Goal: Navigation & Orientation: Find specific page/section

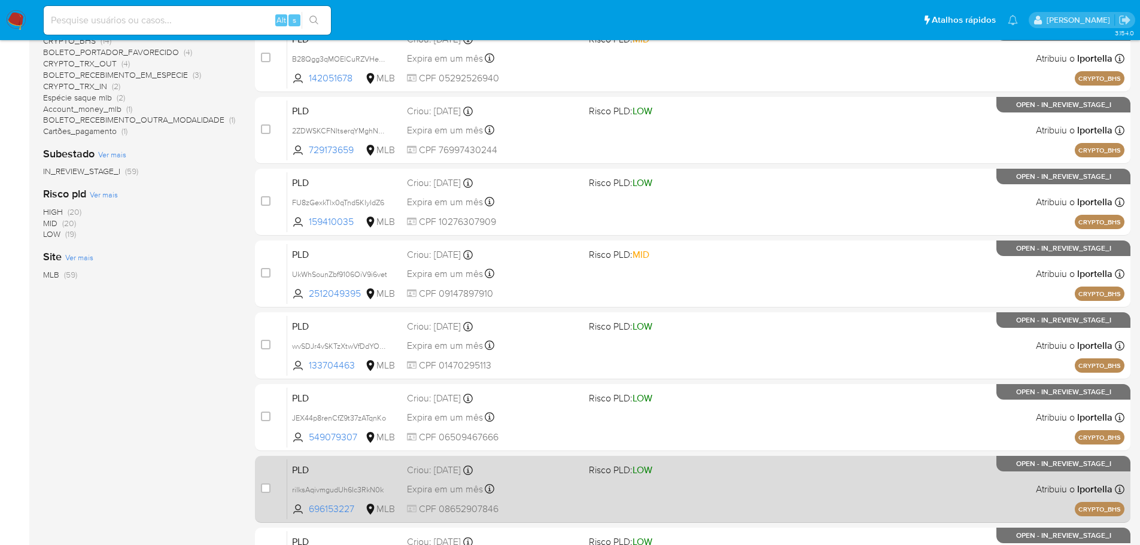
scroll to position [400, 0]
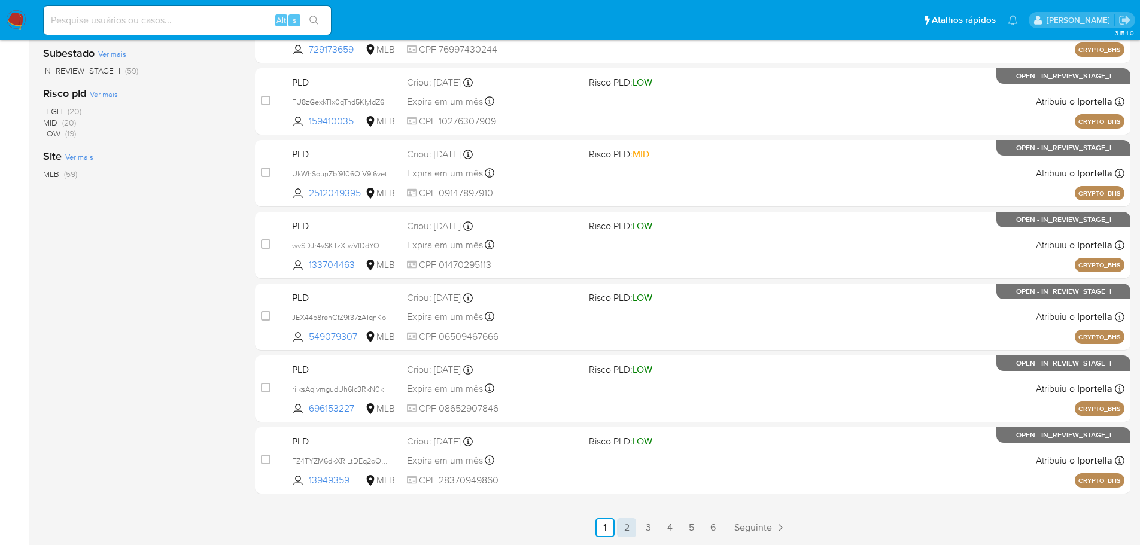
click at [632, 524] on link "2" at bounding box center [626, 527] width 19 height 19
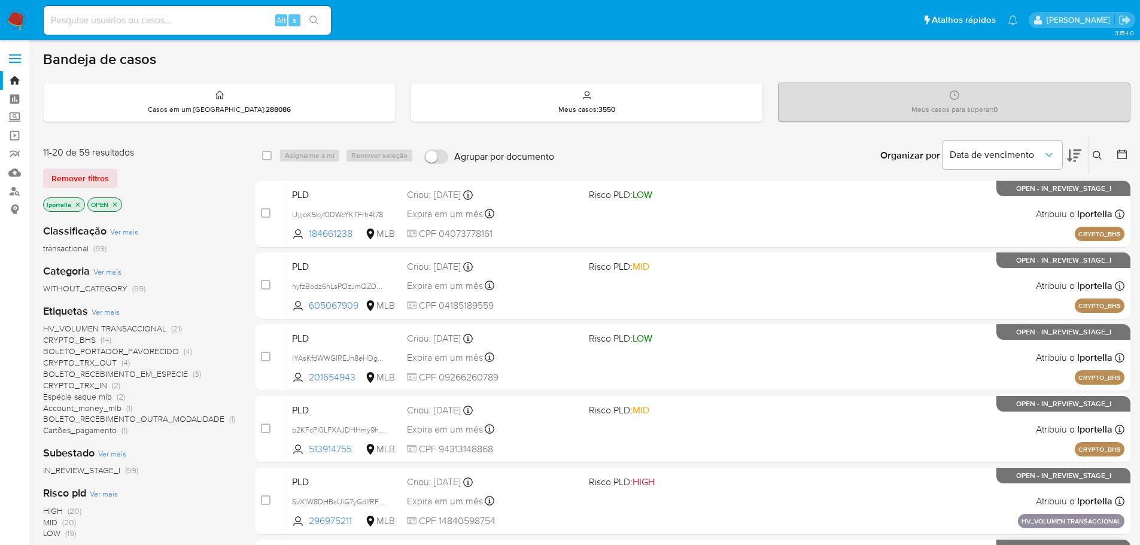
click at [1075, 157] on icon at bounding box center [1074, 156] width 14 height 13
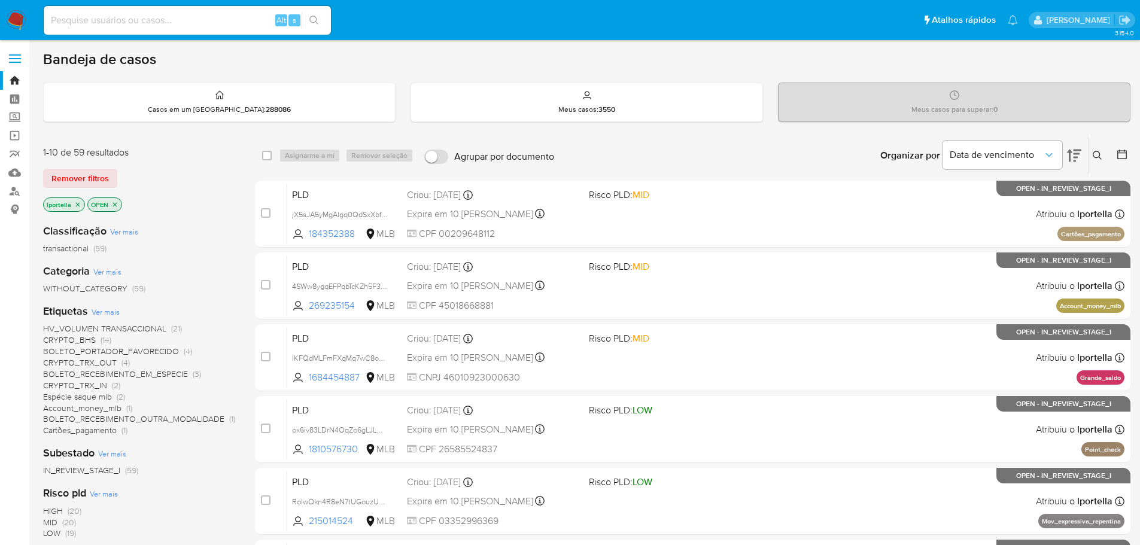
click at [1075, 157] on icon at bounding box center [1074, 156] width 14 height 13
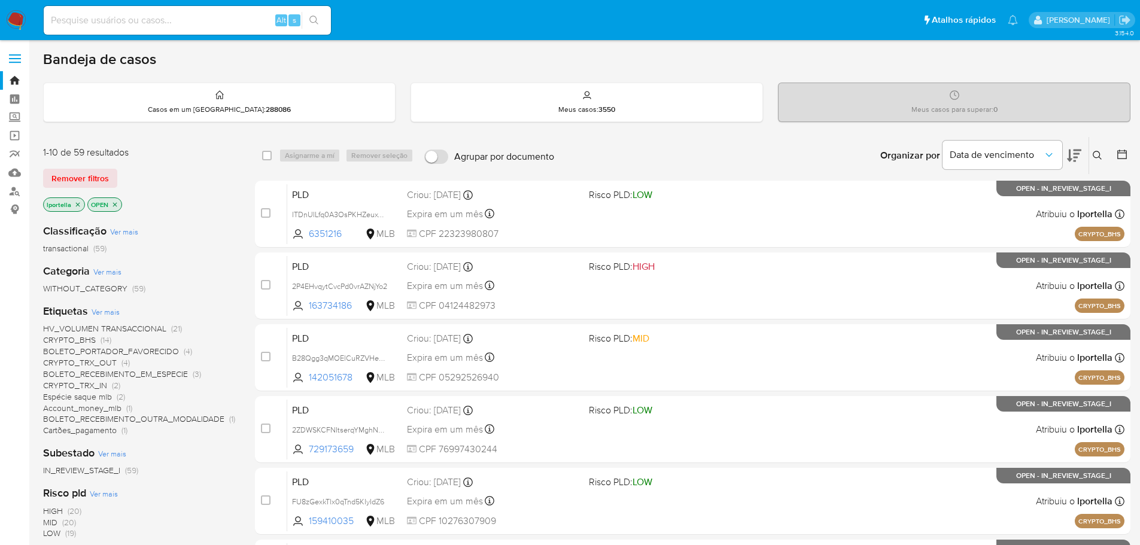
click at [1075, 157] on icon at bounding box center [1074, 156] width 14 height 13
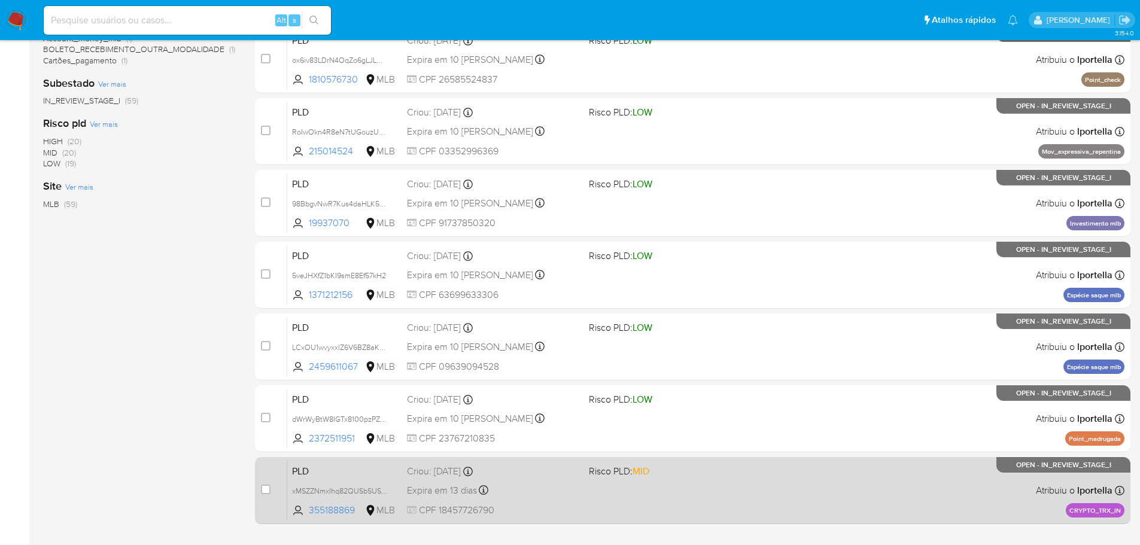
scroll to position [400, 0]
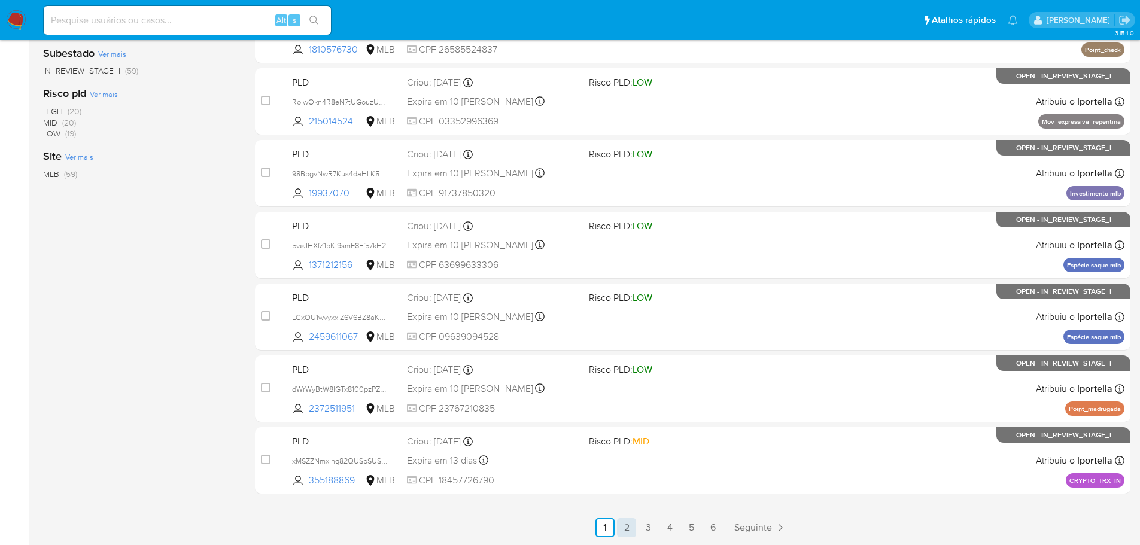
click at [629, 528] on link "2" at bounding box center [626, 527] width 19 height 19
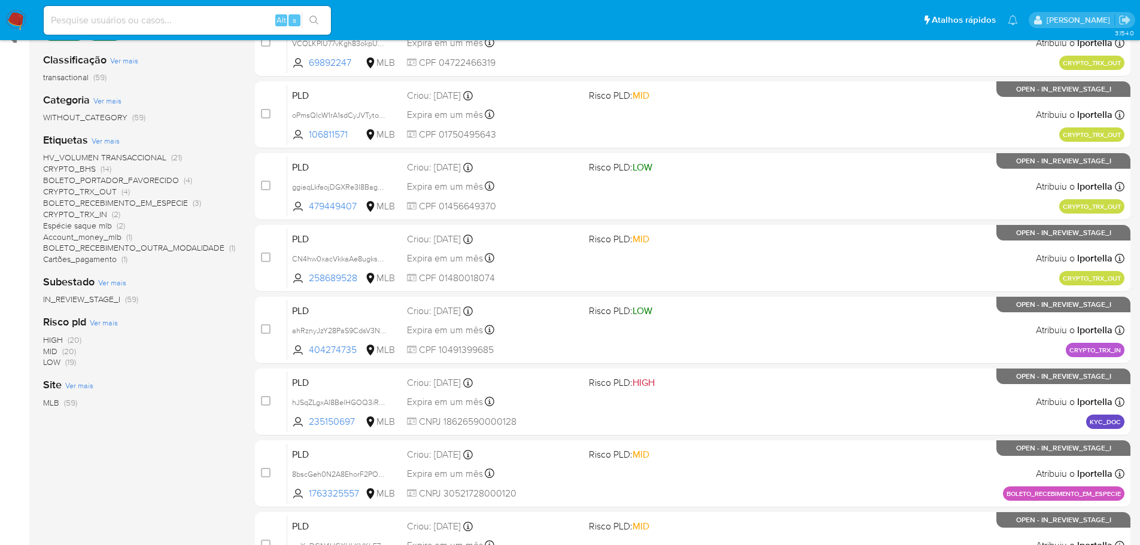
scroll to position [179, 0]
